Goal: Task Accomplishment & Management: Check status

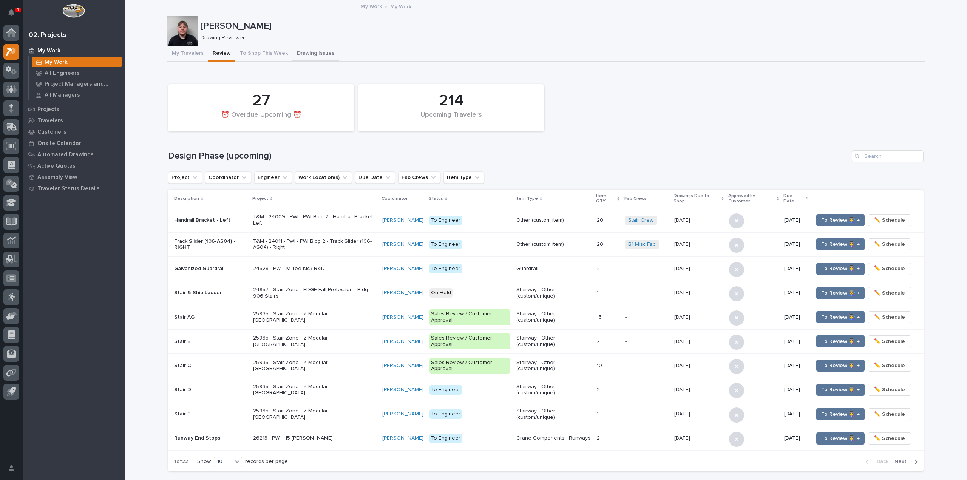
click at [306, 55] on button "Drawing Issues" at bounding box center [316, 54] width 46 height 16
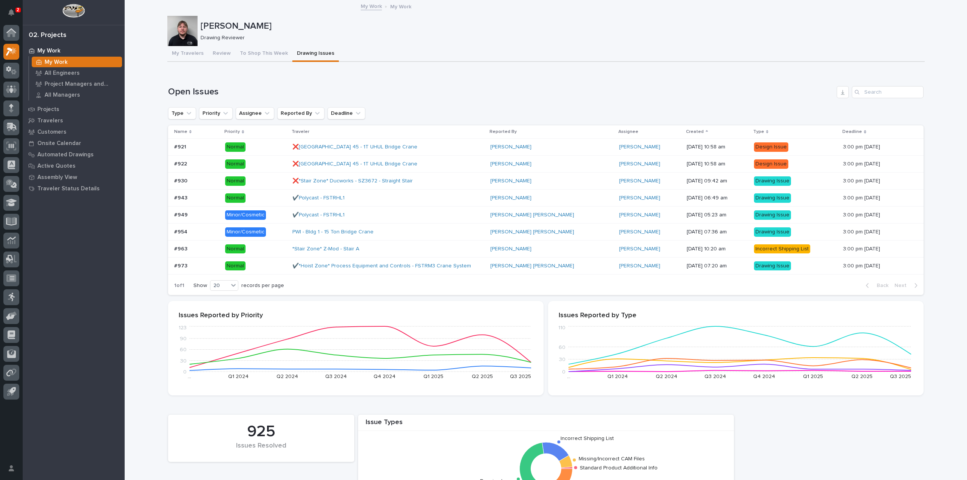
click at [210, 266] on p at bounding box center [196, 266] width 45 height 6
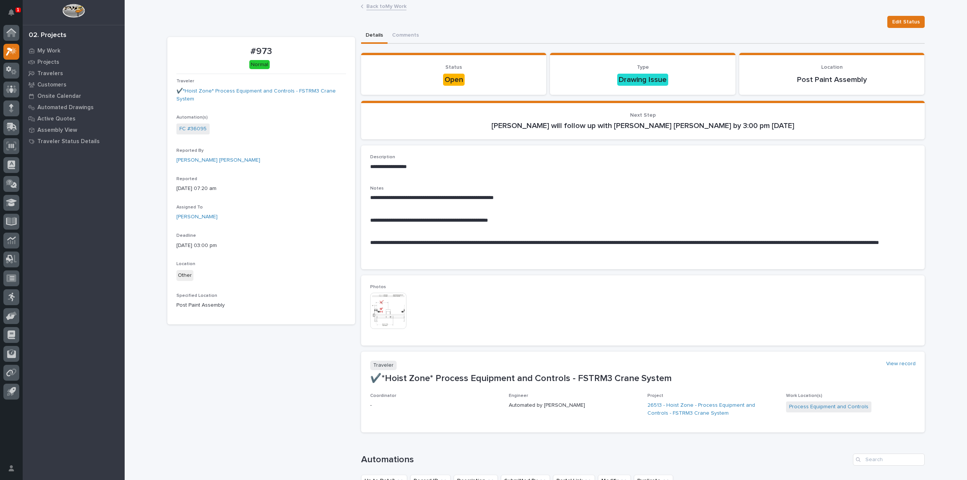
click at [388, 310] on img at bounding box center [388, 311] width 36 height 36
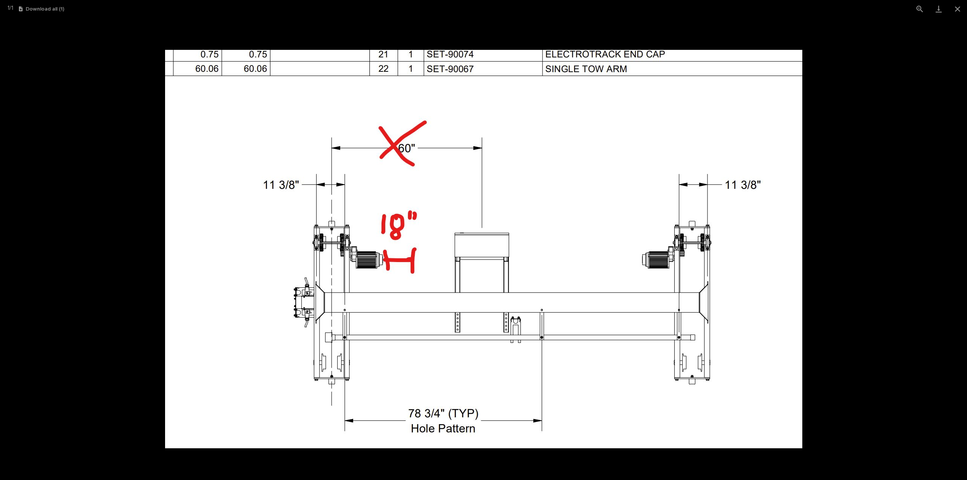
drag, startPoint x: 388, startPoint y: 310, endPoint x: 365, endPoint y: 296, distance: 27.0
click at [365, 296] on img at bounding box center [484, 249] width 638 height 399
click at [956, 9] on button "Close gallery" at bounding box center [958, 9] width 19 height 18
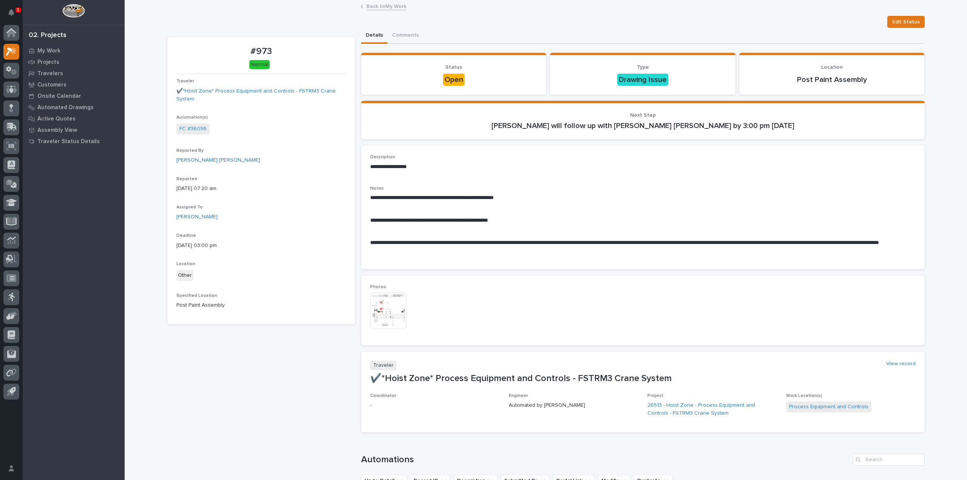
click at [401, 8] on link "Back to My Work" at bounding box center [387, 6] width 40 height 9
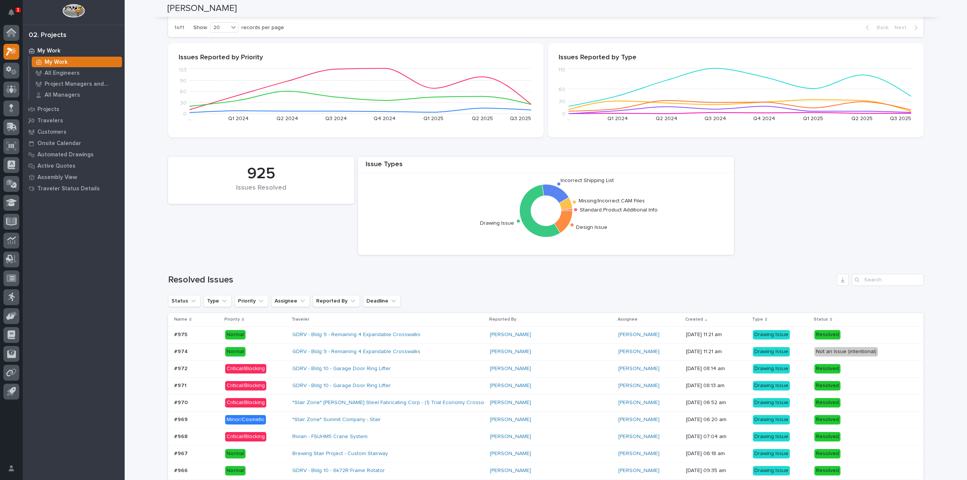
scroll to position [265, 0]
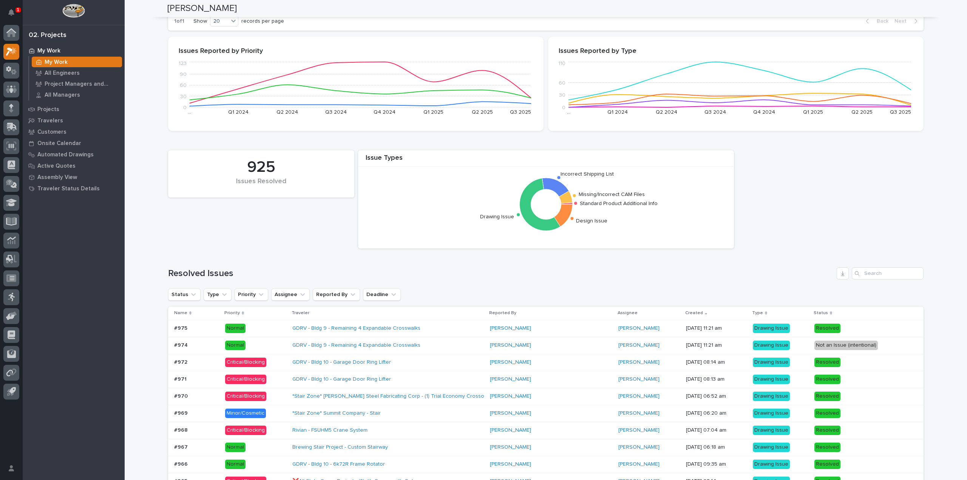
click at [199, 326] on p at bounding box center [196, 328] width 45 height 6
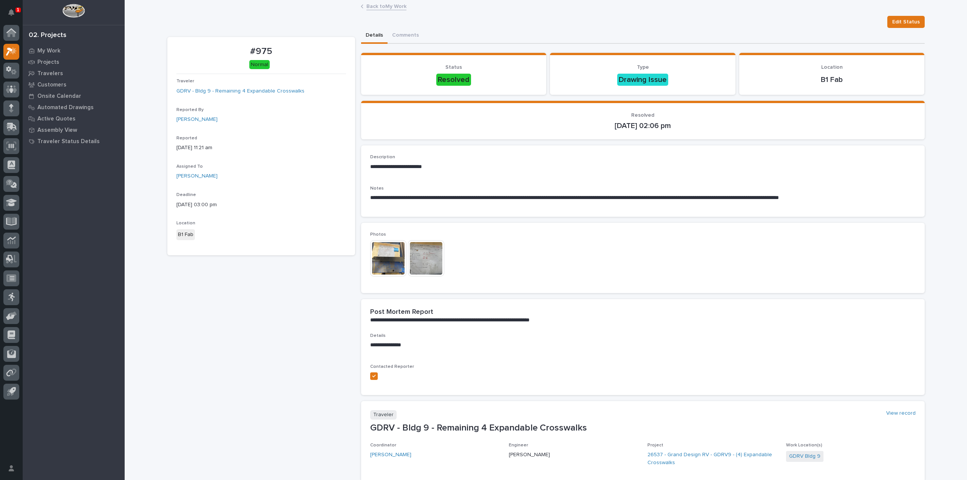
click at [383, 260] on img at bounding box center [388, 258] width 36 height 36
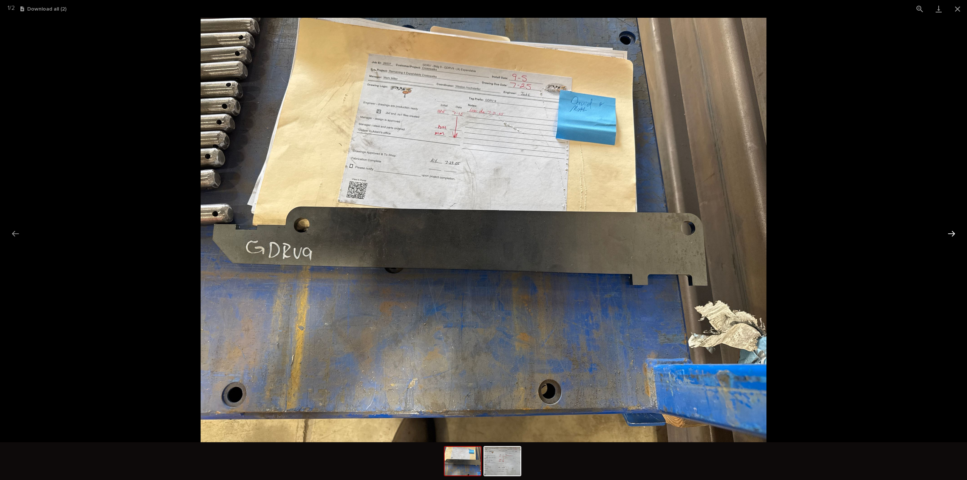
click at [953, 234] on button "Next slide" at bounding box center [952, 233] width 16 height 15
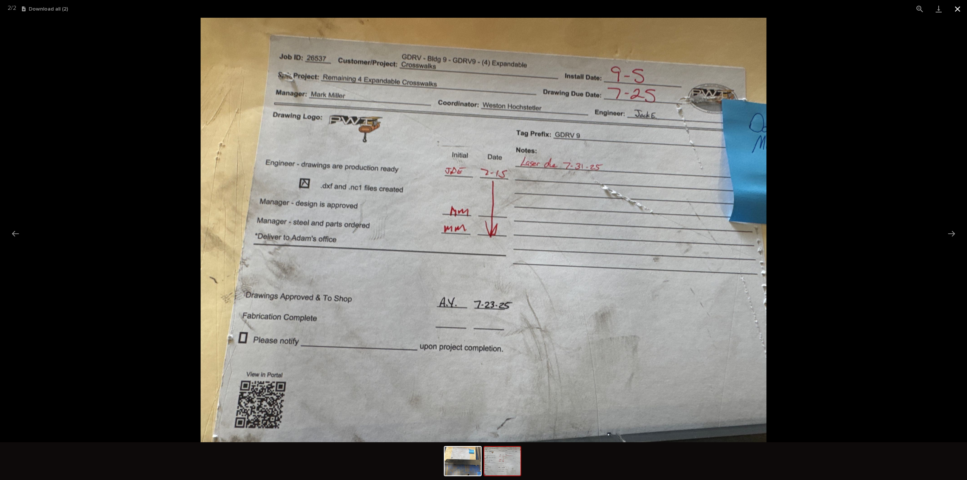
click at [962, 5] on button "Close gallery" at bounding box center [958, 9] width 19 height 18
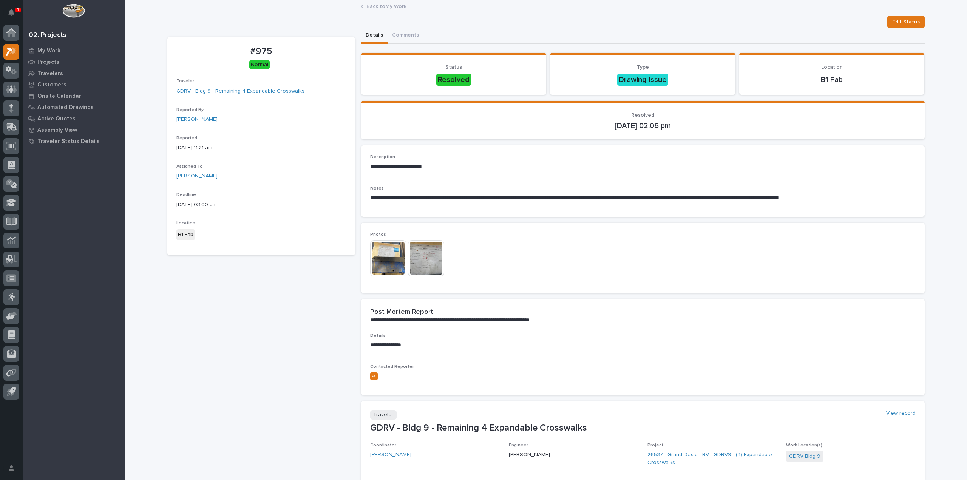
click at [389, 6] on link "Back to My Work" at bounding box center [387, 6] width 40 height 9
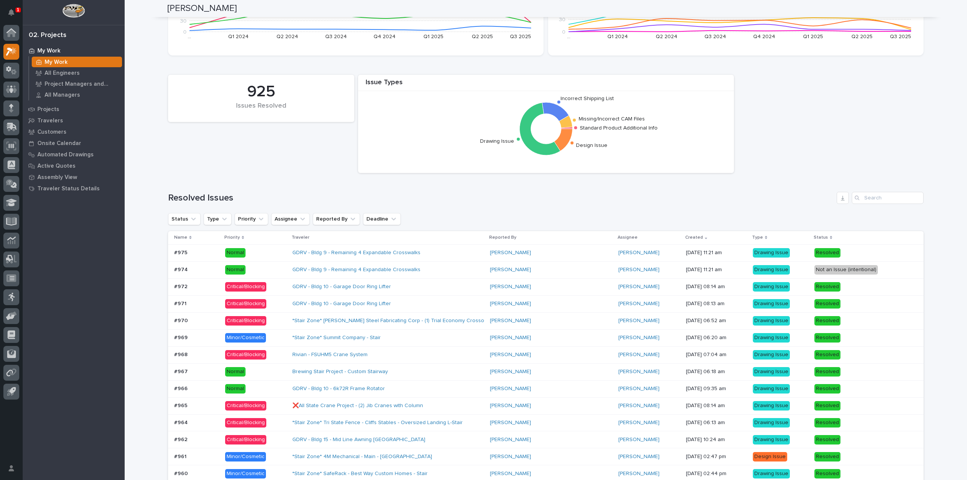
scroll to position [378, 0]
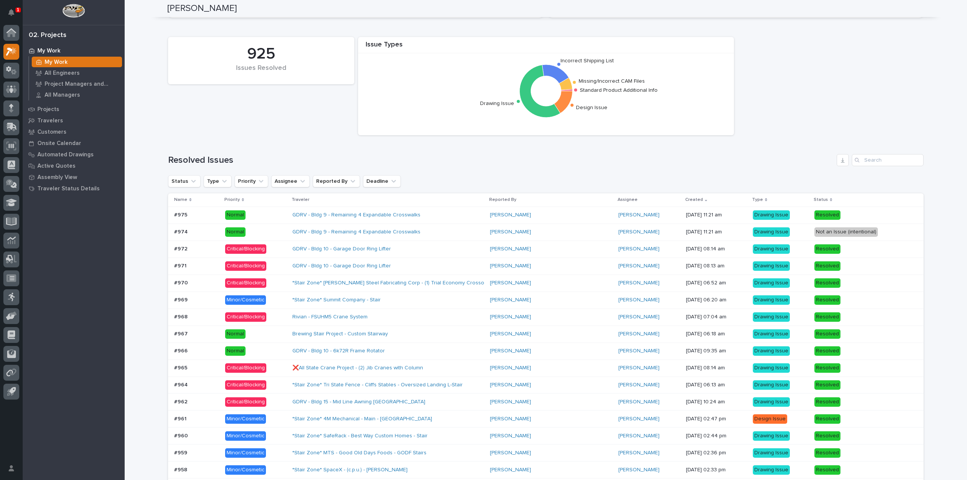
click at [280, 234] on p "Normal" at bounding box center [256, 232] width 62 height 9
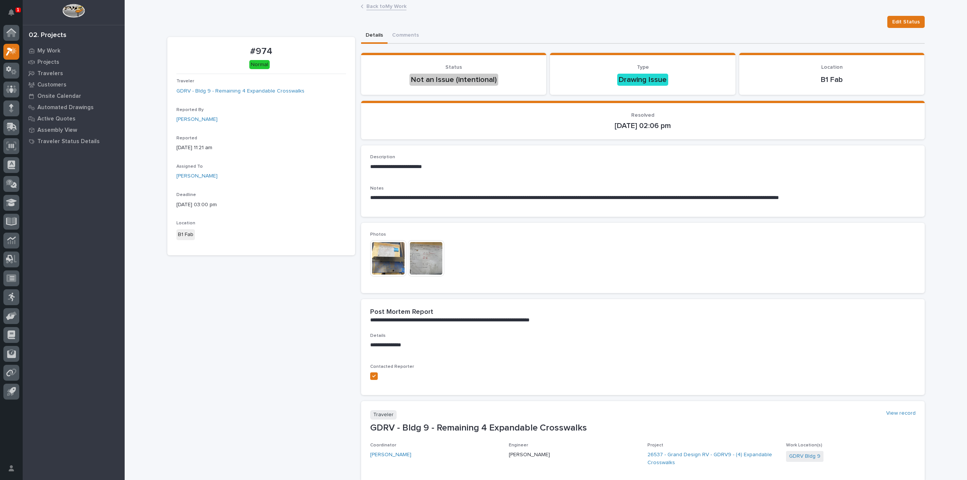
click at [368, 4] on link "Back to My Work" at bounding box center [387, 6] width 40 height 9
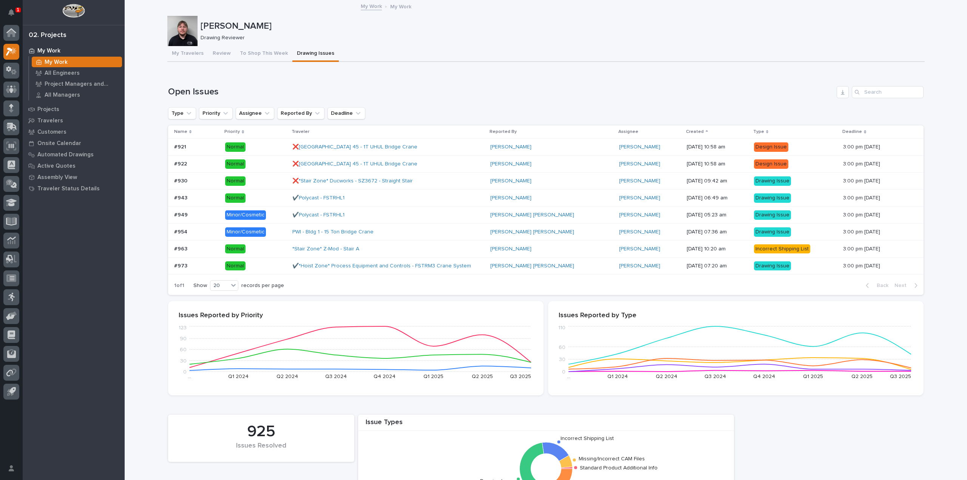
click at [285, 241] on section "Name Priority Traveler Reported By Assignee Created Type Deadline #921 #921 Nor…" at bounding box center [546, 210] width 756 height 170
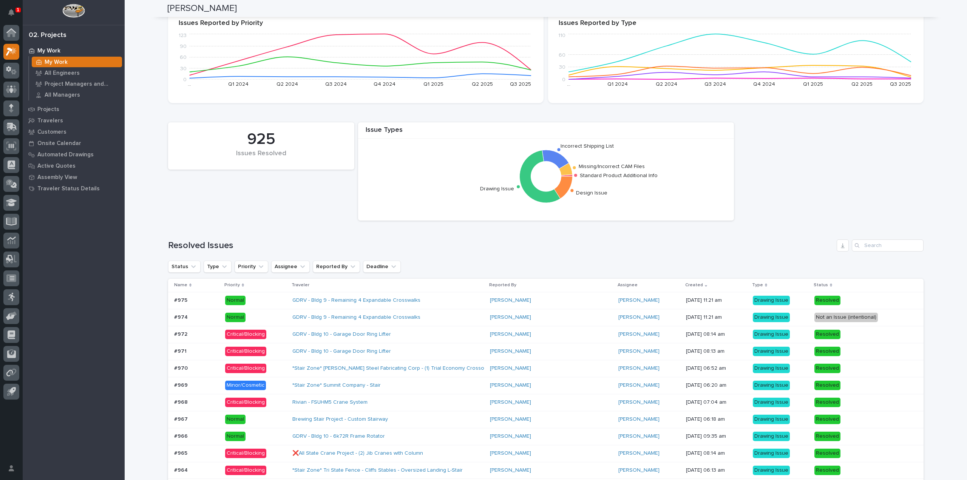
scroll to position [302, 0]
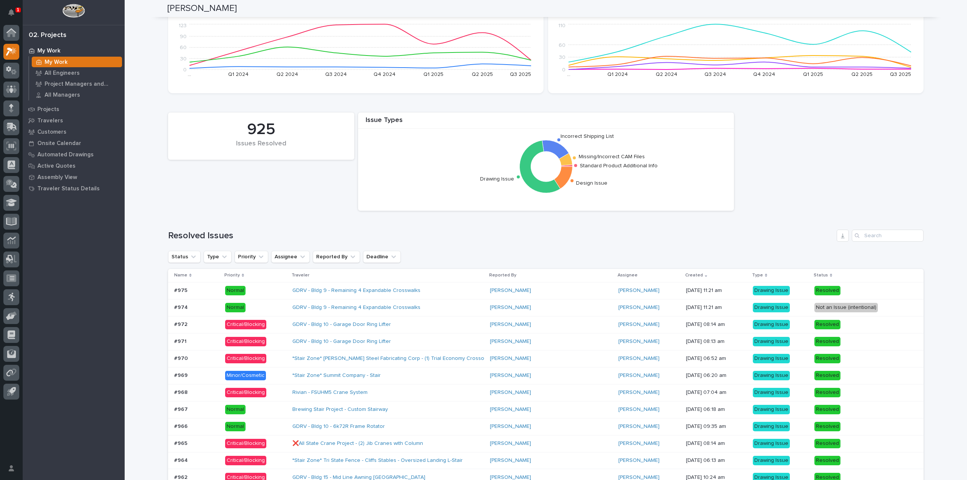
click at [150, 240] on div "Loading... Saving… Loading... Saving… [PERSON_NAME] [PERSON_NAME] Drawing Revie…" at bounding box center [546, 277] width 843 height 1159
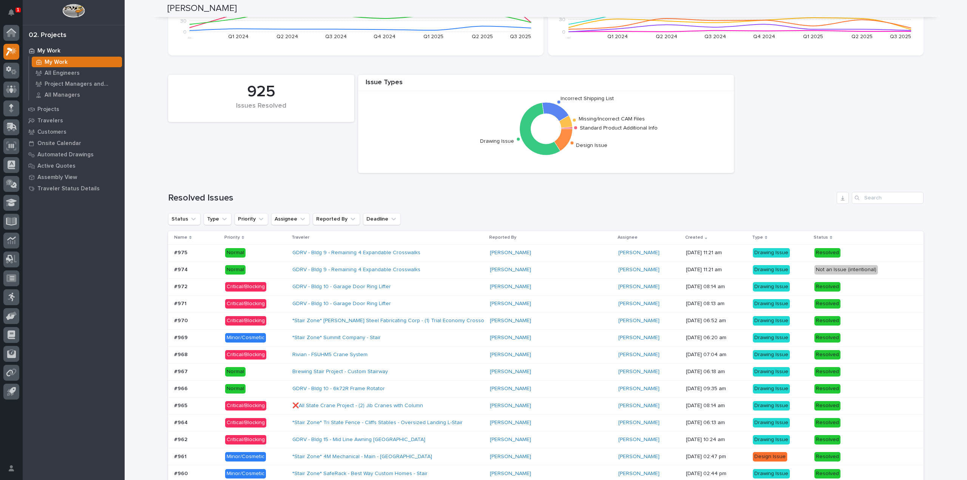
click at [287, 291] on p "Critical/Blocking" at bounding box center [256, 286] width 62 height 9
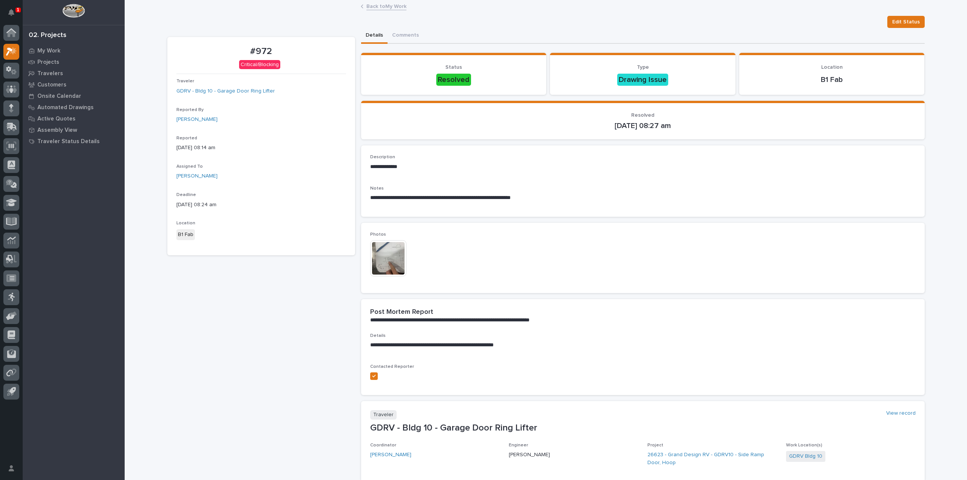
click at [388, 257] on img at bounding box center [388, 258] width 36 height 36
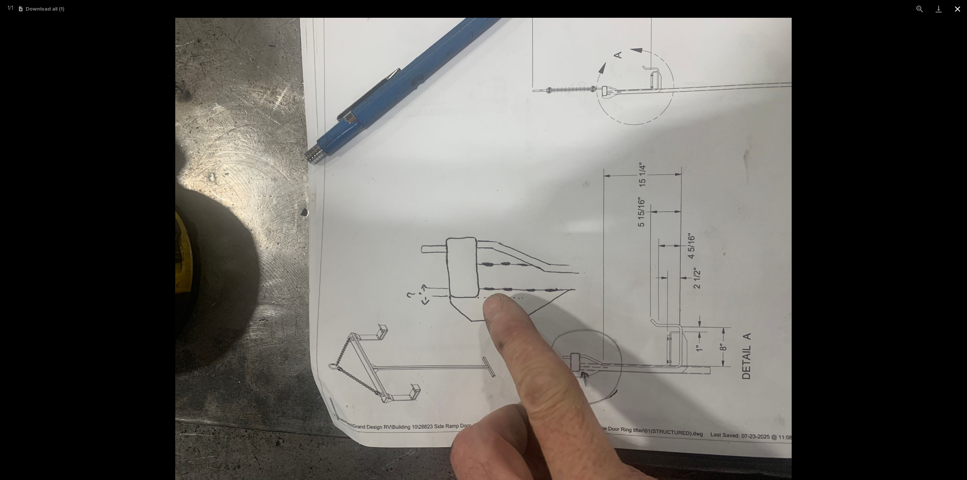
click at [964, 7] on button "Close gallery" at bounding box center [958, 9] width 19 height 18
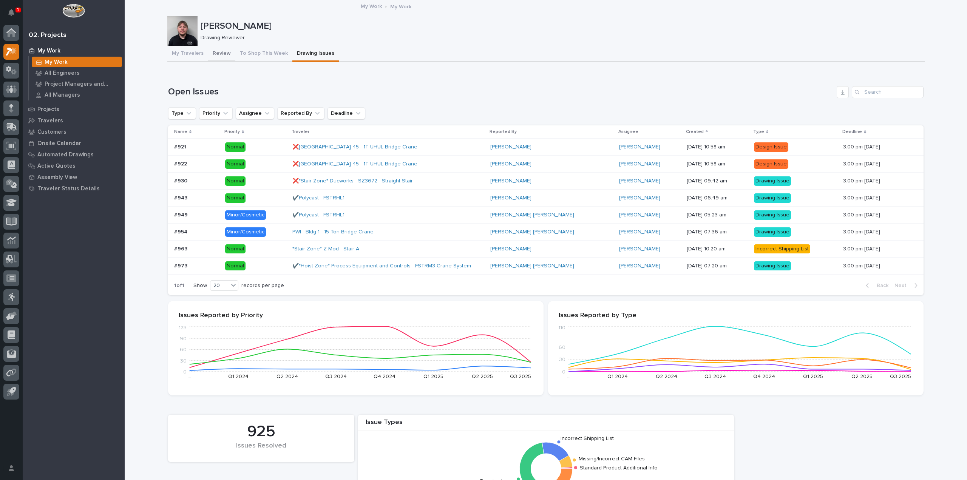
click at [215, 57] on button "Review" at bounding box center [221, 54] width 27 height 16
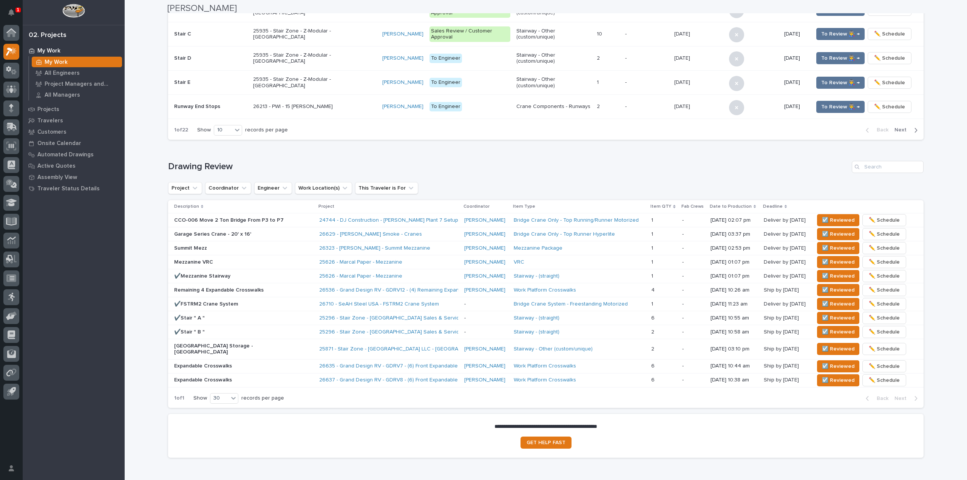
scroll to position [340, 0]
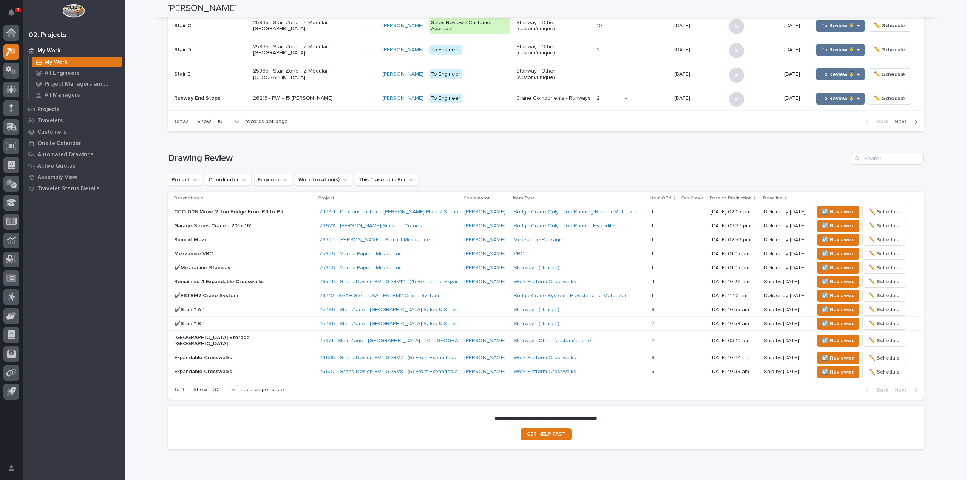
click at [799, 208] on div "Deliver by [DATE] Deliver by [DATE]" at bounding box center [786, 212] width 44 height 12
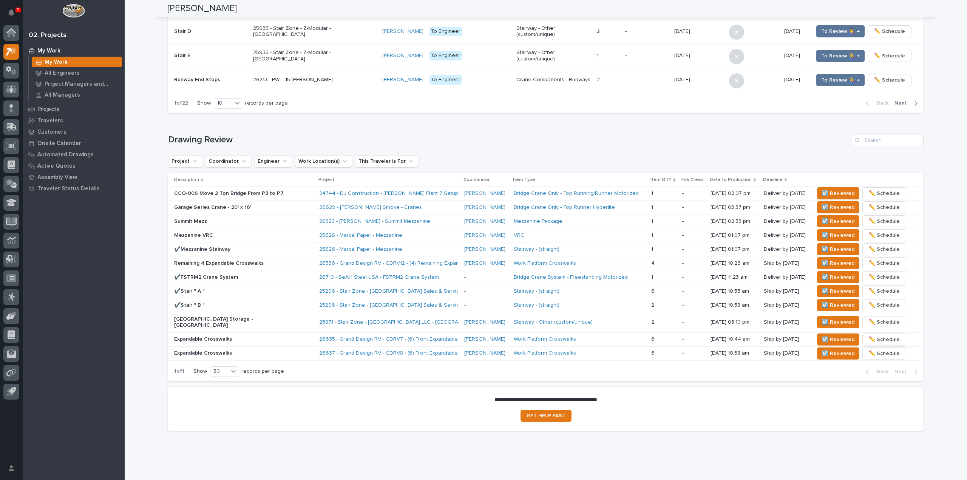
scroll to position [368, 0]
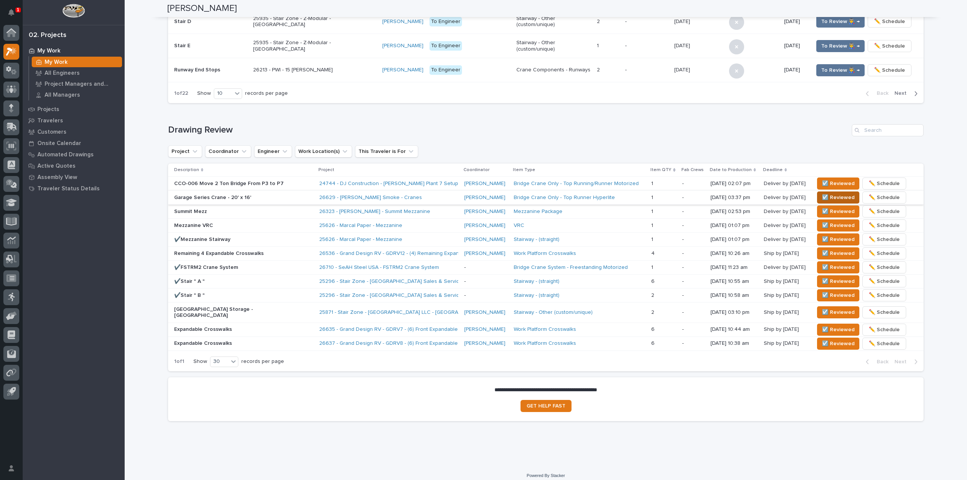
click at [840, 196] on span "☑️ Reviewed" at bounding box center [838, 197] width 33 height 9
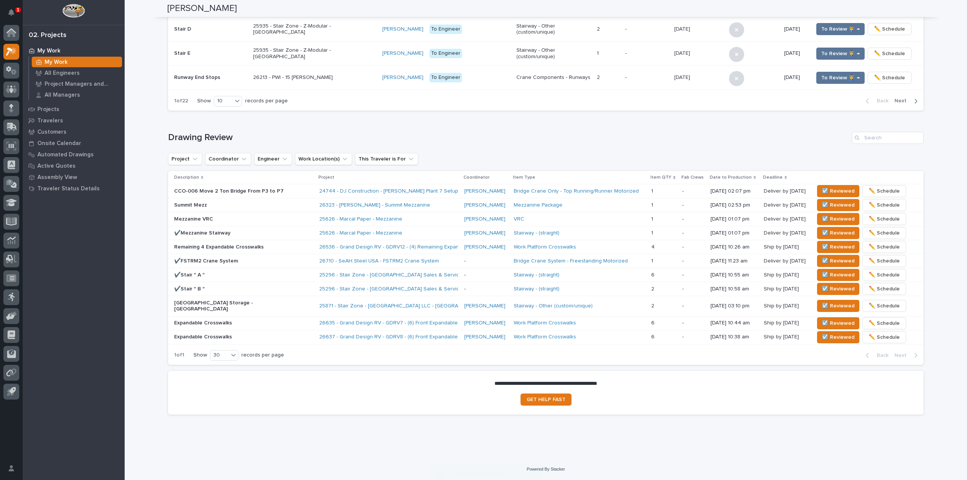
scroll to position [354, 0]
